Goal: Download file/media

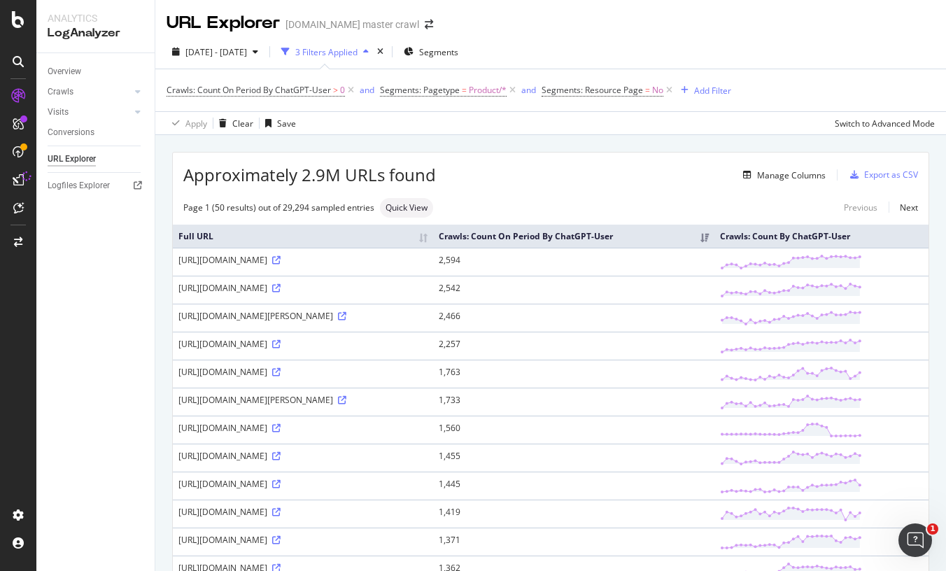
click at [888, 179] on div "Export as CSV" at bounding box center [891, 175] width 54 height 12
